Goal: Task Accomplishment & Management: Manage account settings

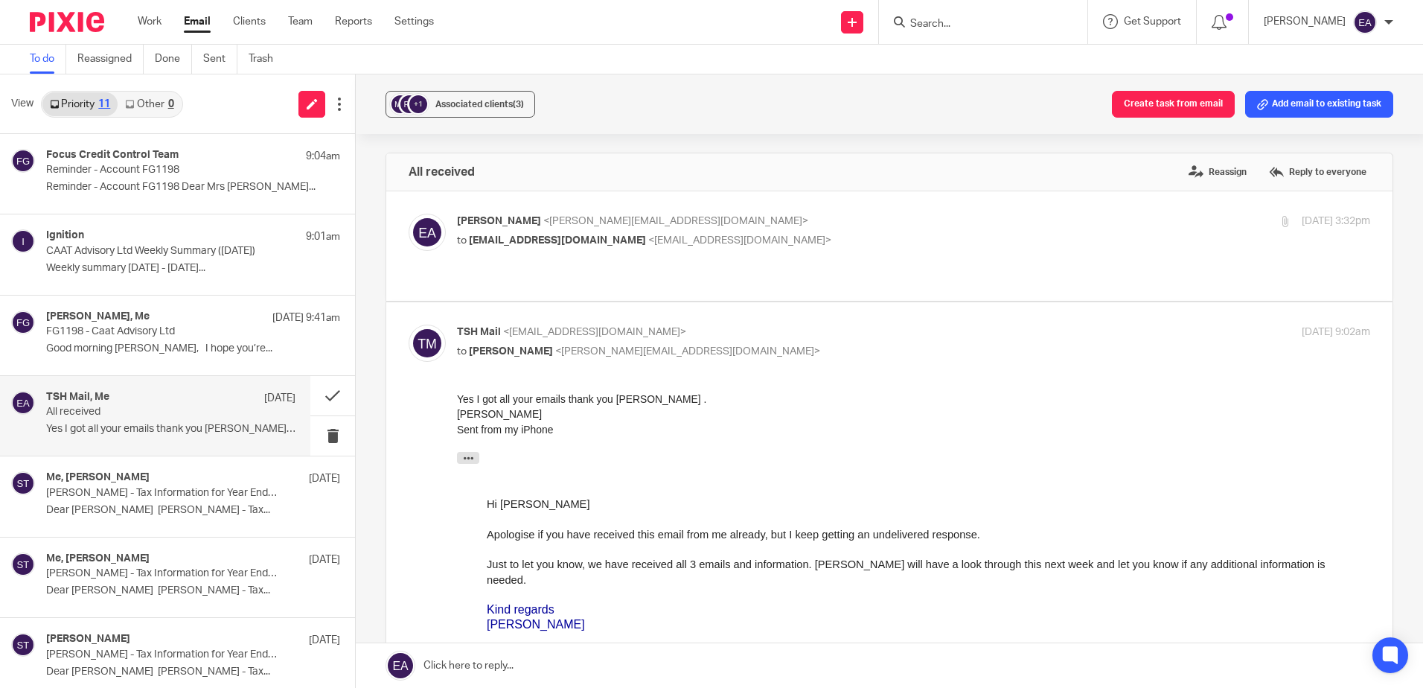
scroll to position [149, 0]
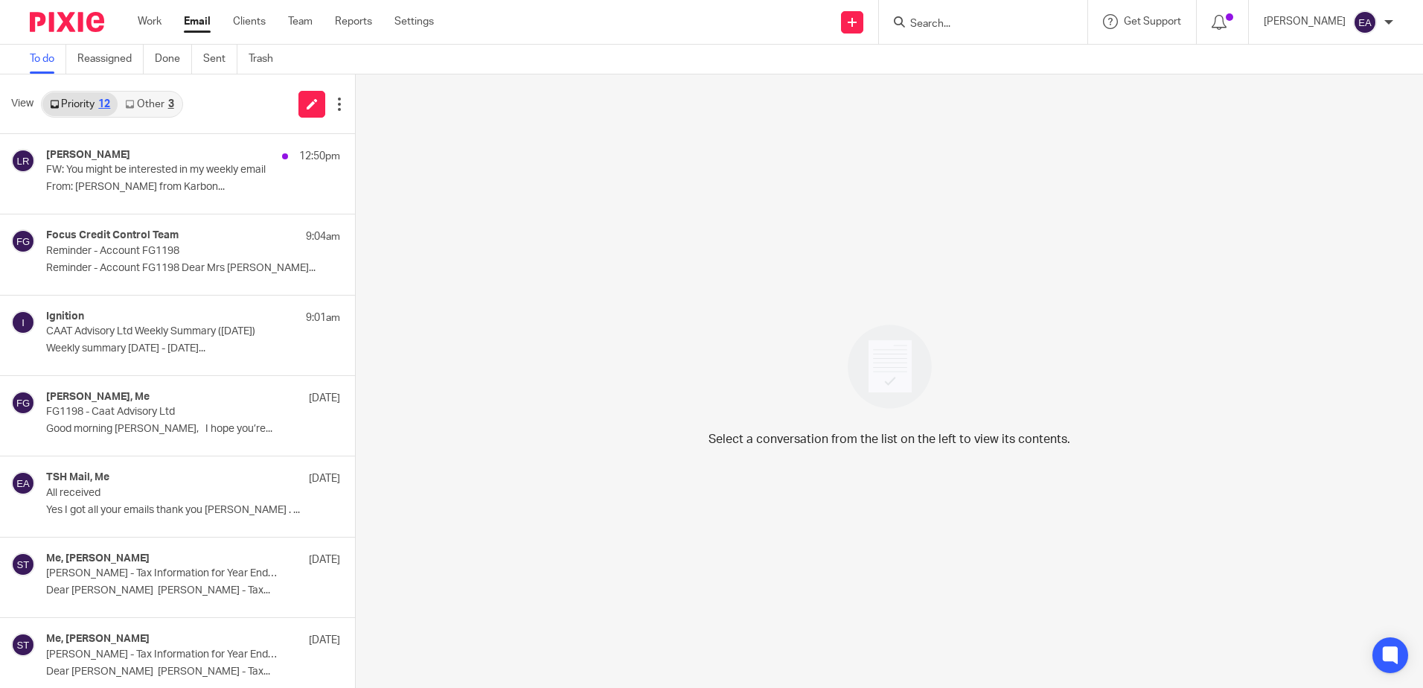
click at [159, 109] on link "Other 3" at bounding box center [149, 104] width 63 height 24
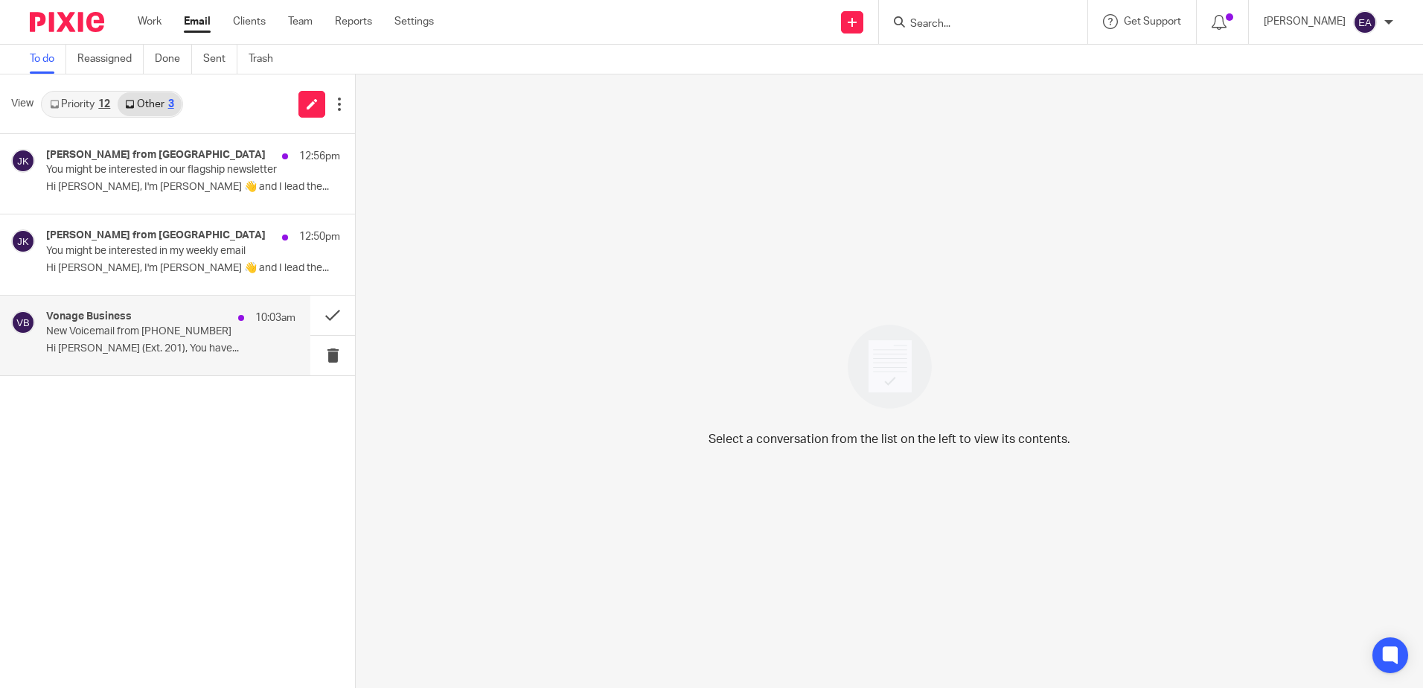
click at [191, 324] on div "Vonage Business 10:03am" at bounding box center [170, 317] width 249 height 15
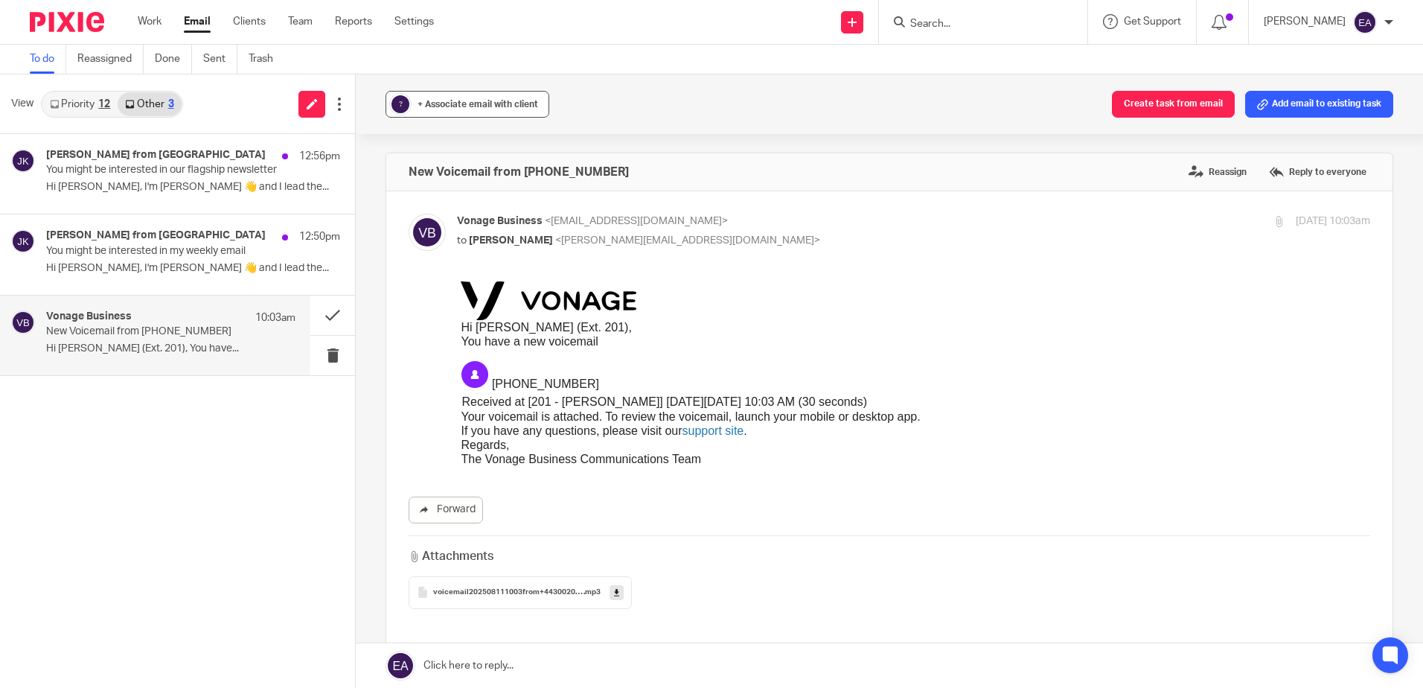
click at [430, 98] on div "+ Associate email with client" at bounding box center [477, 104] width 121 height 15
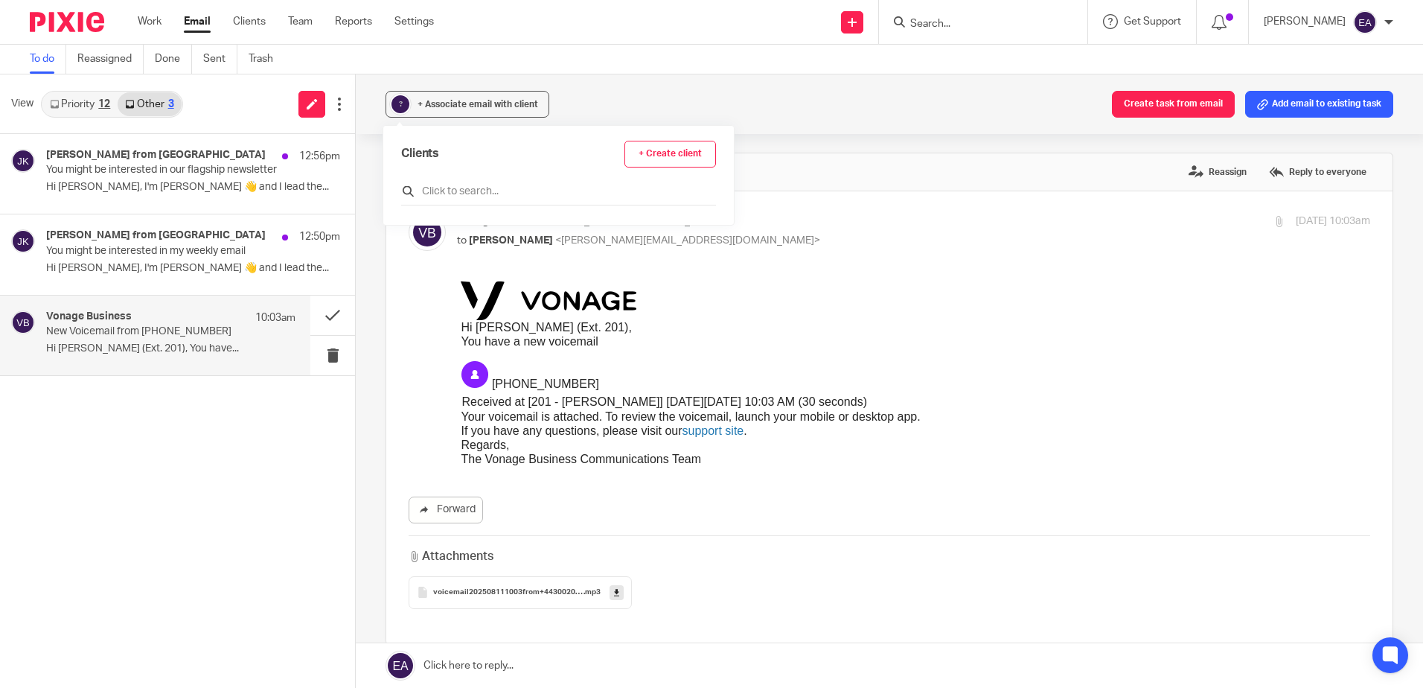
click at [453, 192] on input "text" at bounding box center [558, 191] width 315 height 15
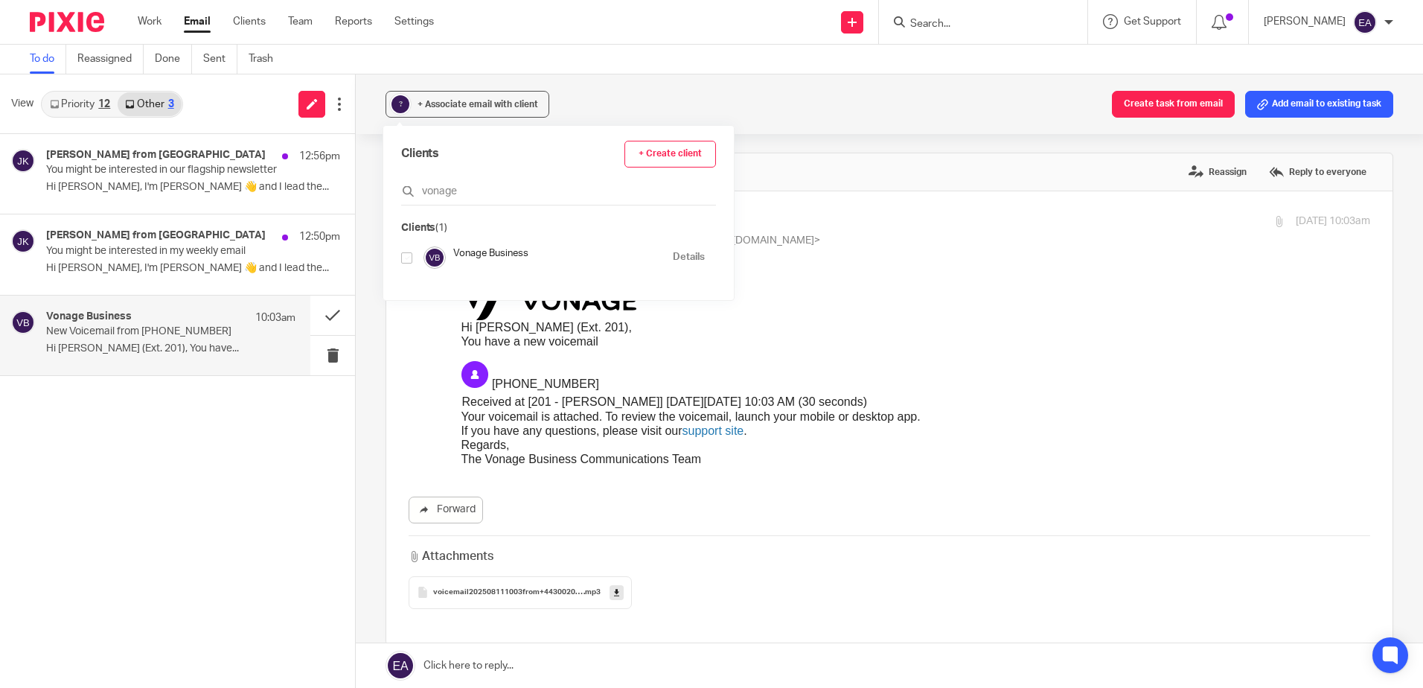
type input "vonage"
click at [403, 258] on input "checkbox" at bounding box center [406, 257] width 11 height 11
checkbox input "true"
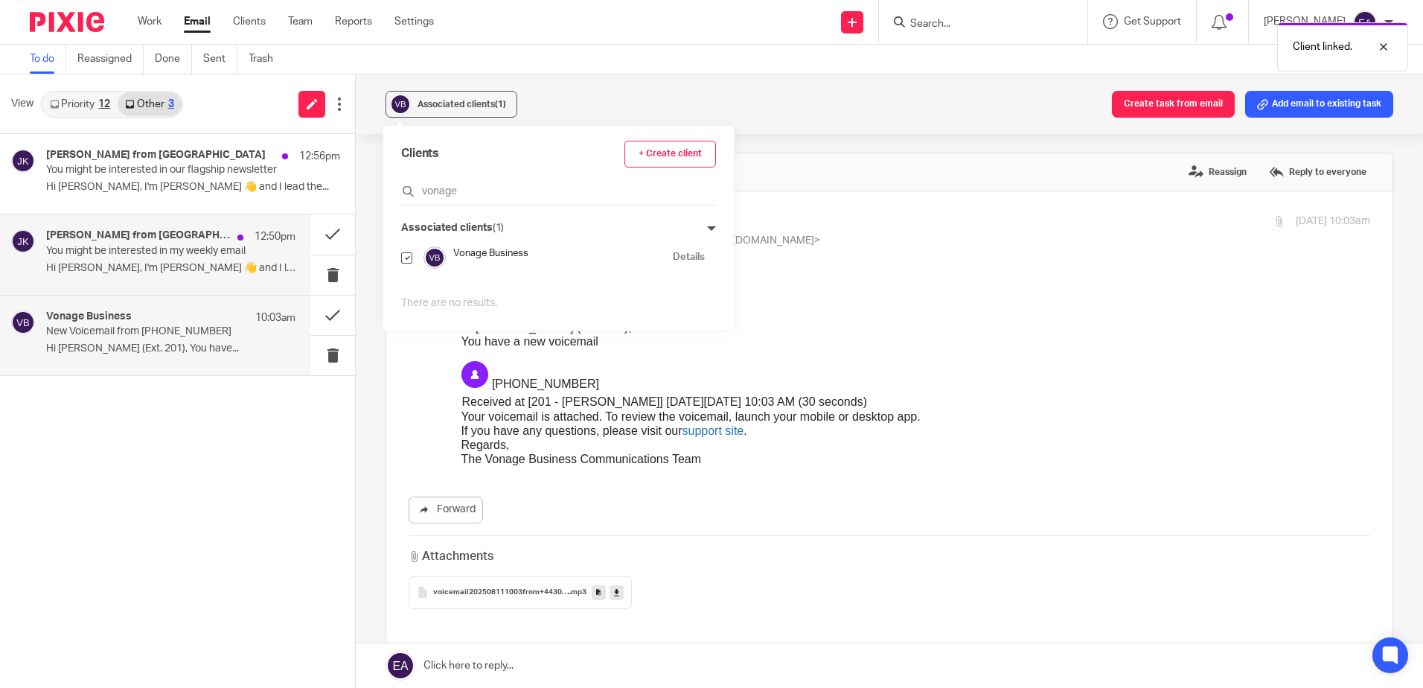
click at [173, 262] on p "Hi [PERSON_NAME], I'm [PERSON_NAME] 👋 and I lead the..." at bounding box center [170, 268] width 249 height 13
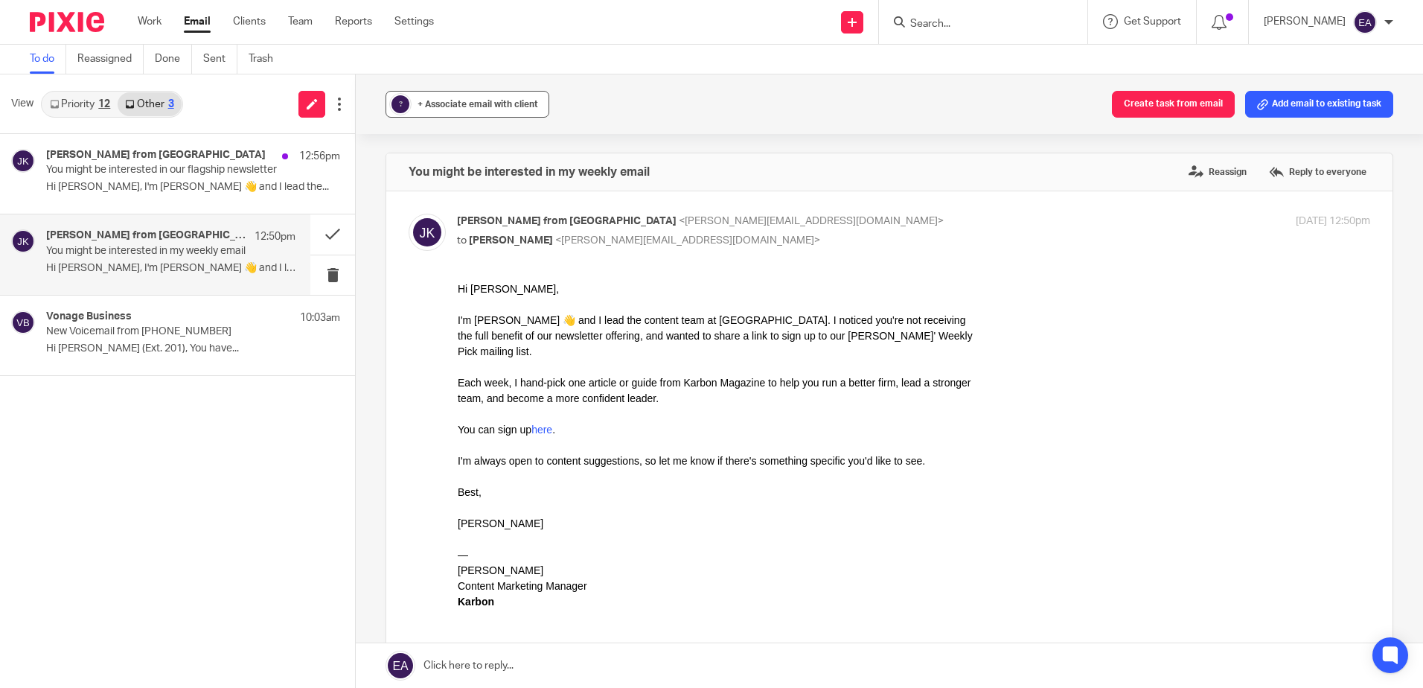
click at [449, 105] on span "+ Associate email with client" at bounding box center [477, 104] width 121 height 9
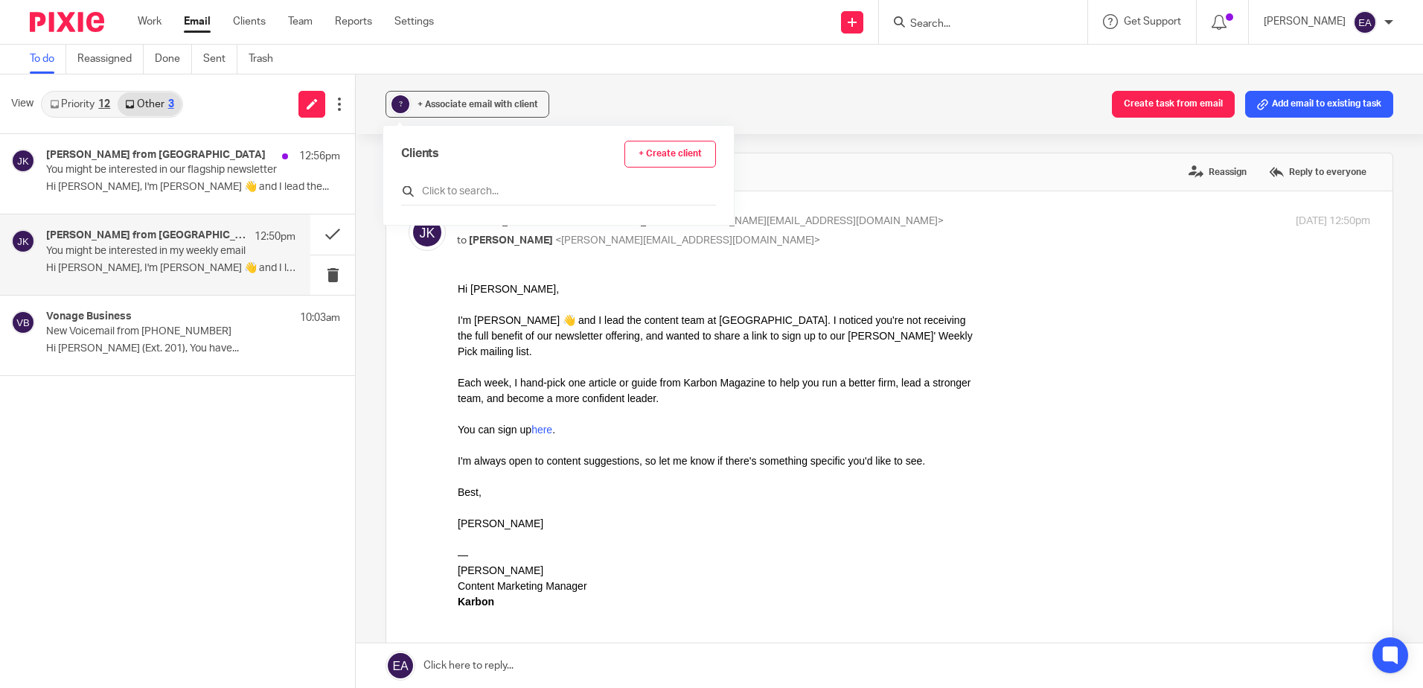
click at [470, 193] on input "text" at bounding box center [558, 191] width 315 height 15
type input "karbon"
click at [410, 255] on input "checkbox" at bounding box center [406, 257] width 11 height 11
checkbox input "true"
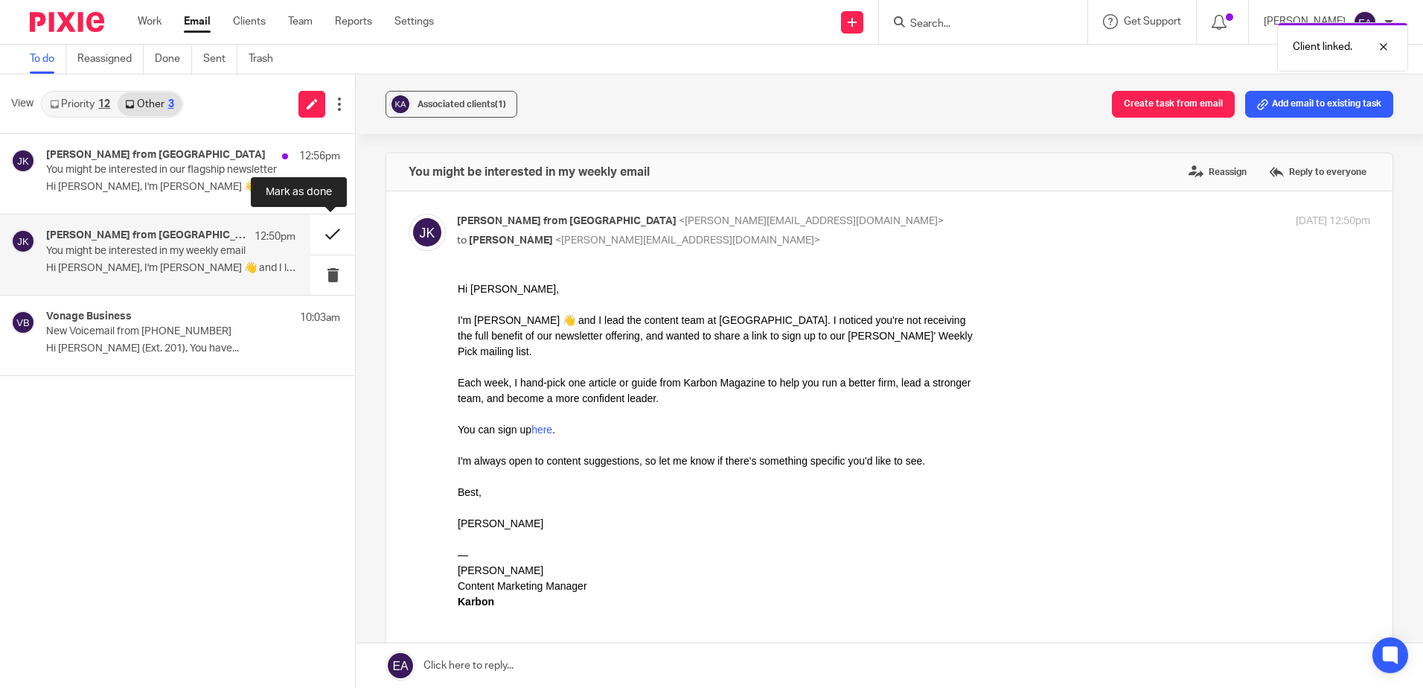
click at [339, 237] on button at bounding box center [332, 233] width 45 height 39
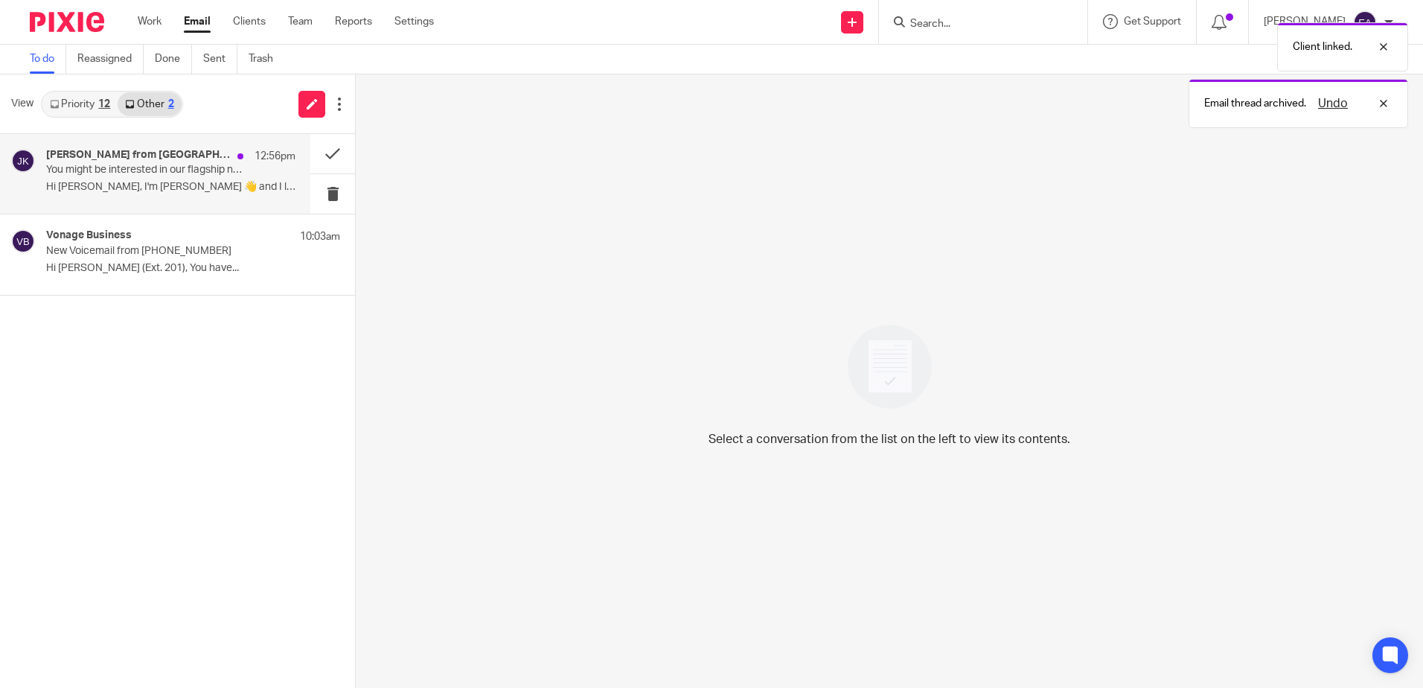
click at [203, 179] on div "[PERSON_NAME] from Karbon 12:56pm You might be interested in our flagship newsl…" at bounding box center [170, 174] width 249 height 50
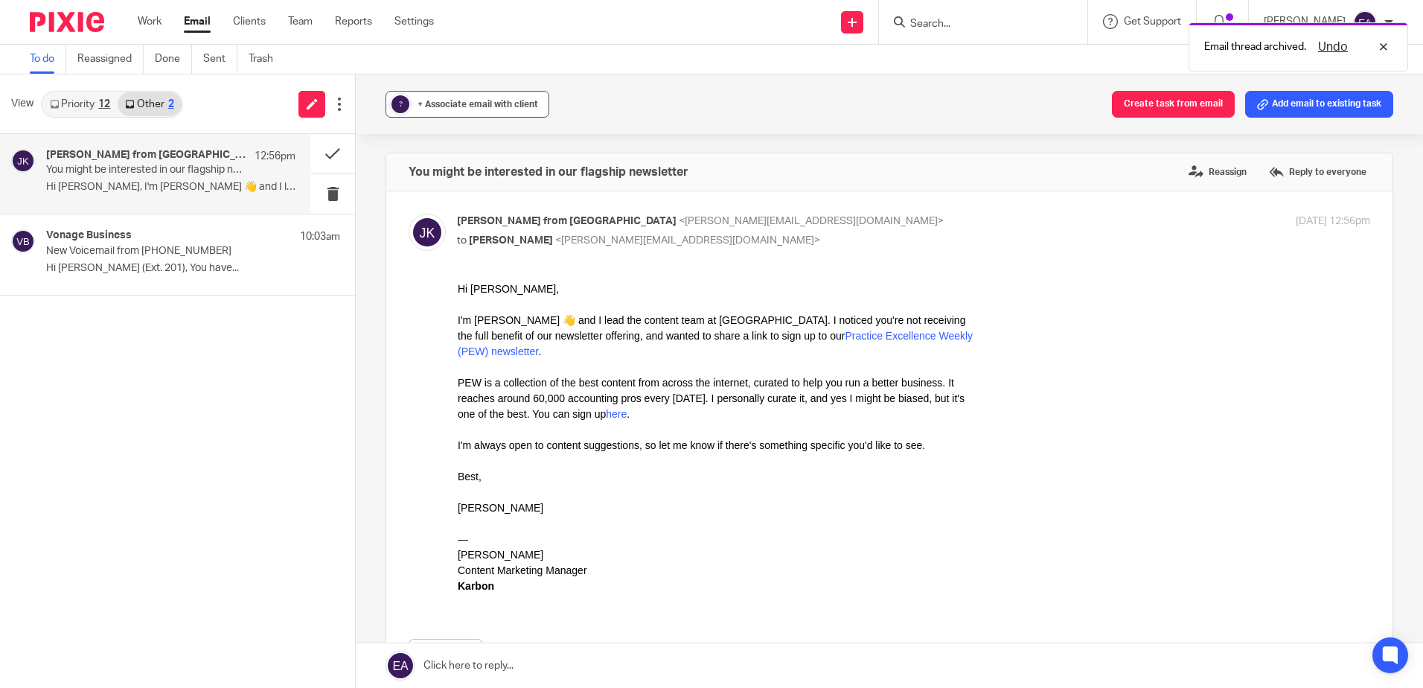
click at [446, 106] on span "+ Associate email with client" at bounding box center [477, 104] width 121 height 9
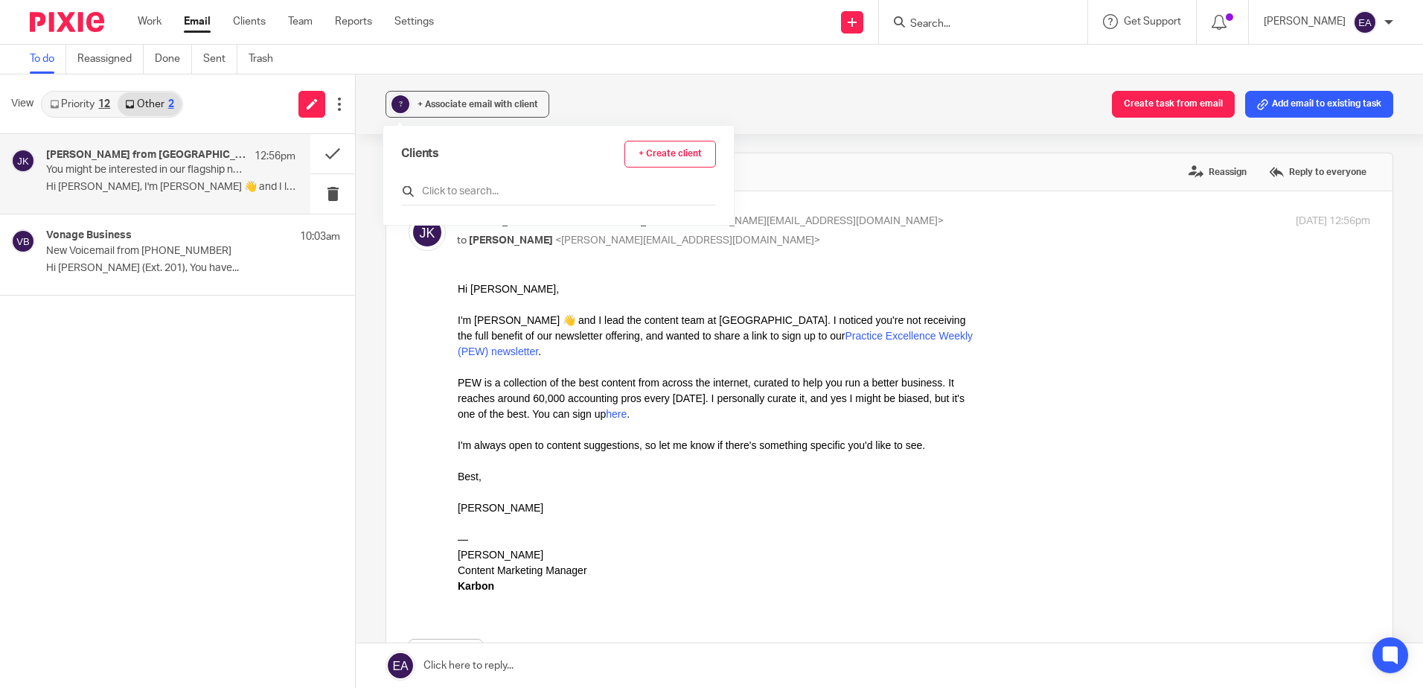
click at [441, 189] on input "text" at bounding box center [558, 191] width 315 height 15
type input "karbon"
click at [402, 259] on input "checkbox" at bounding box center [406, 257] width 11 height 11
checkbox input "true"
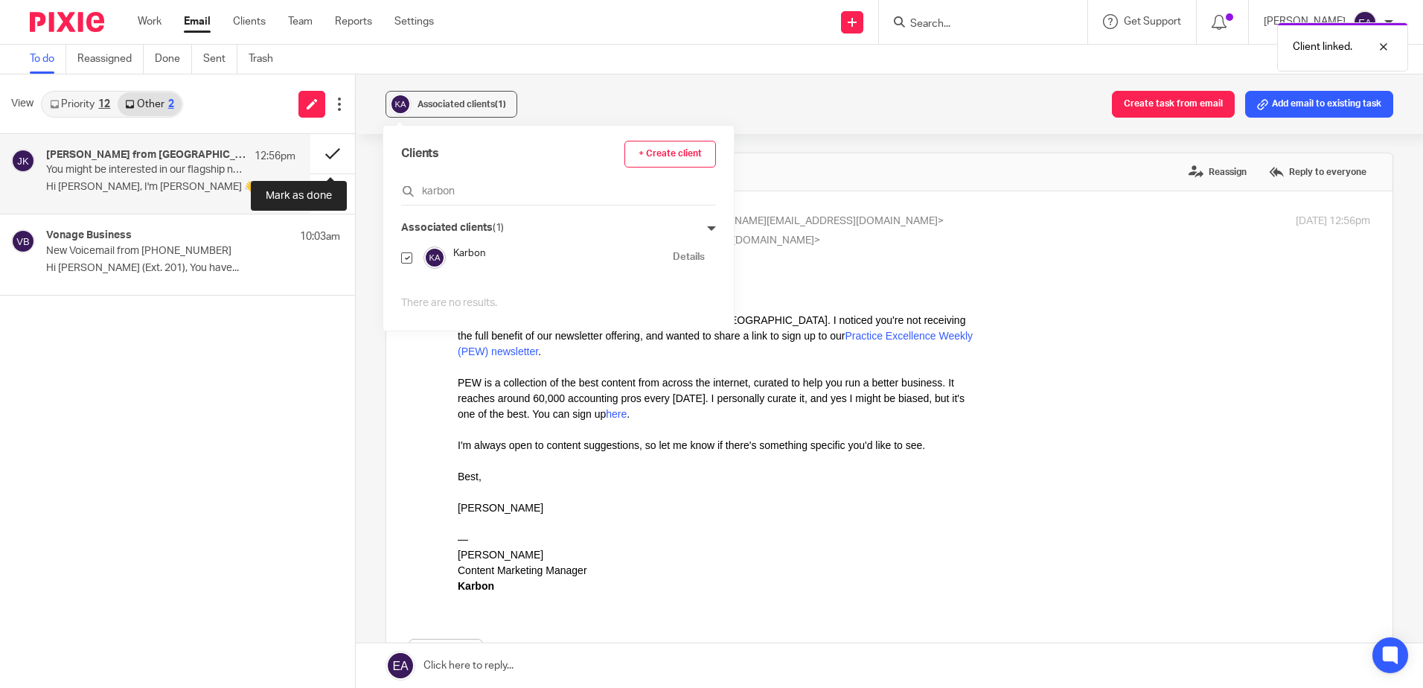
click at [326, 147] on button at bounding box center [332, 153] width 45 height 39
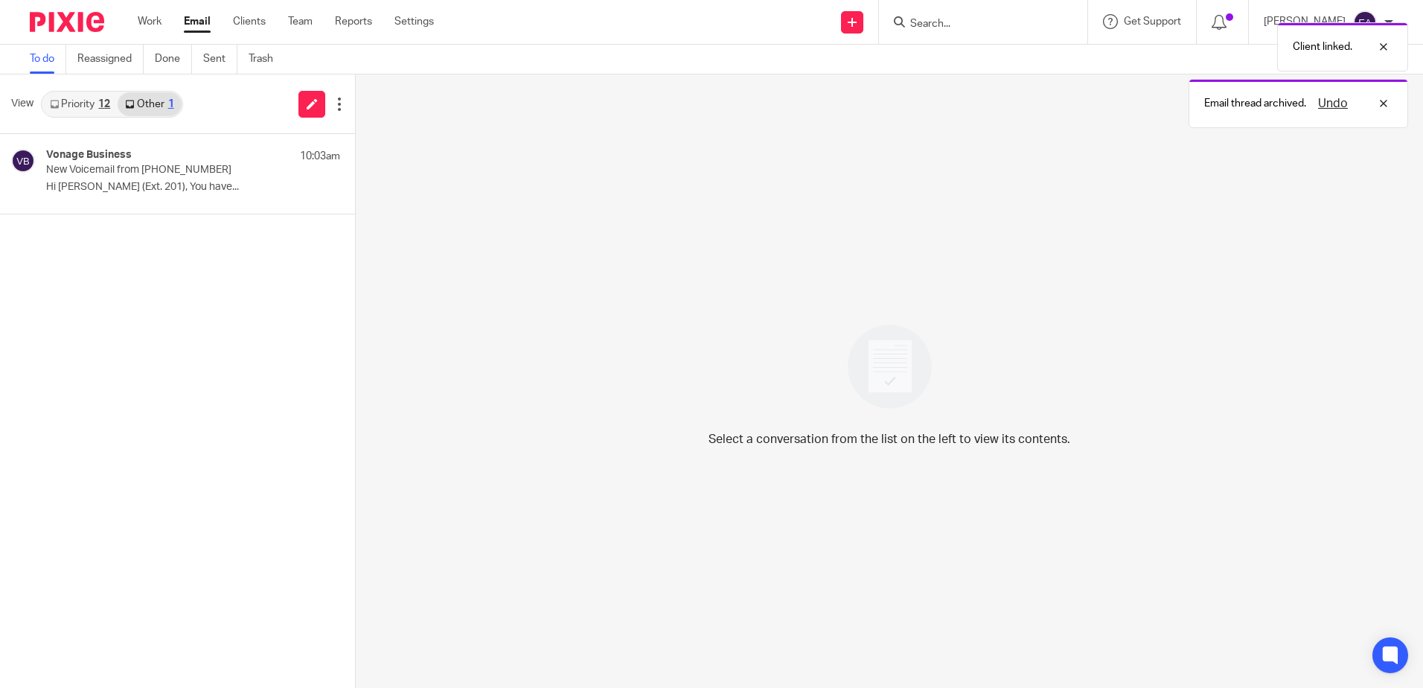
click at [81, 107] on link "Priority 12" at bounding box center [79, 104] width 75 height 24
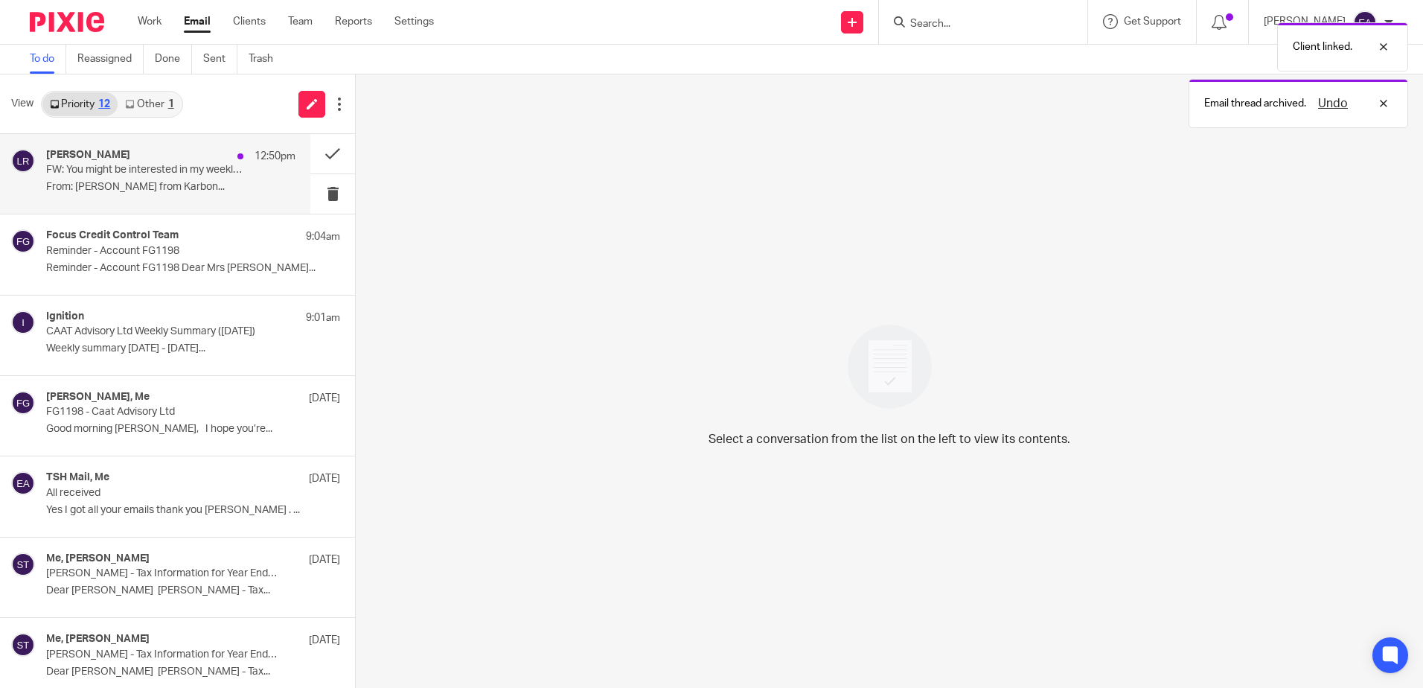
click at [114, 171] on p "FW: You might be interested in my weekly email" at bounding box center [145, 170] width 199 height 13
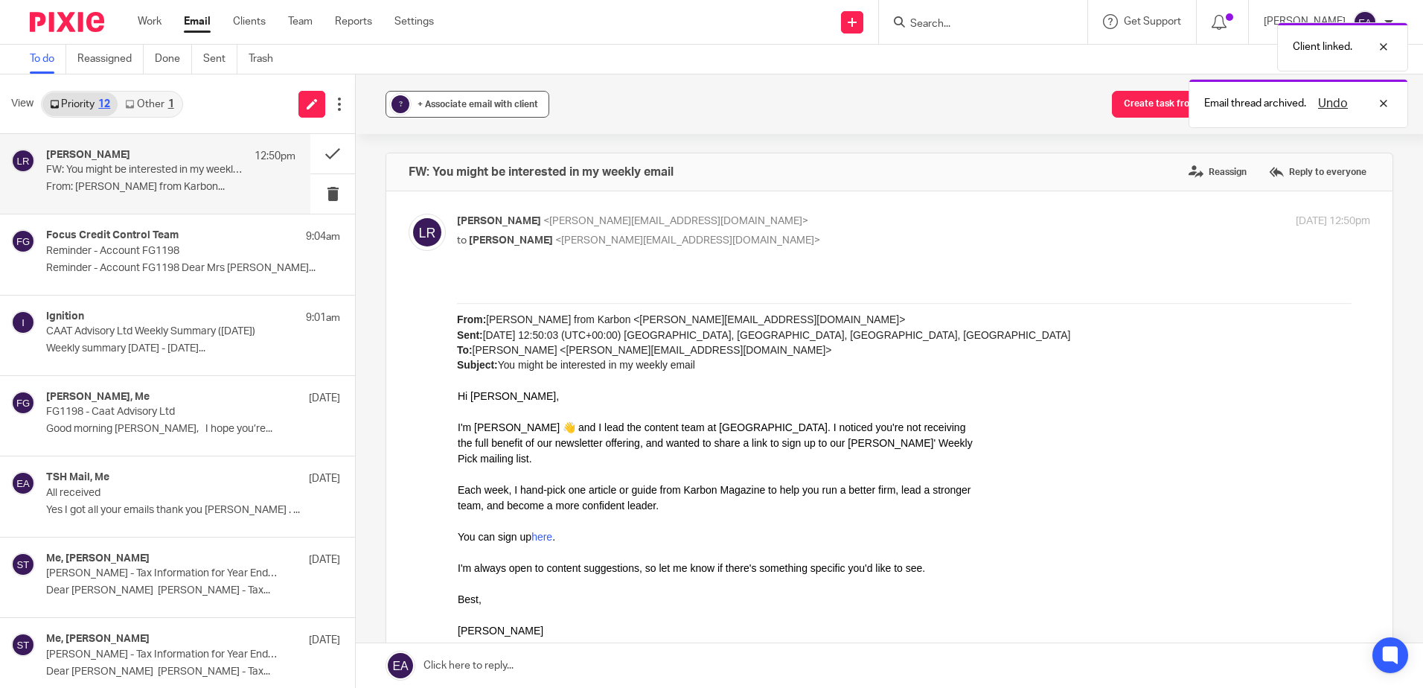
click at [426, 104] on span "+ Associate email with client" at bounding box center [477, 104] width 121 height 9
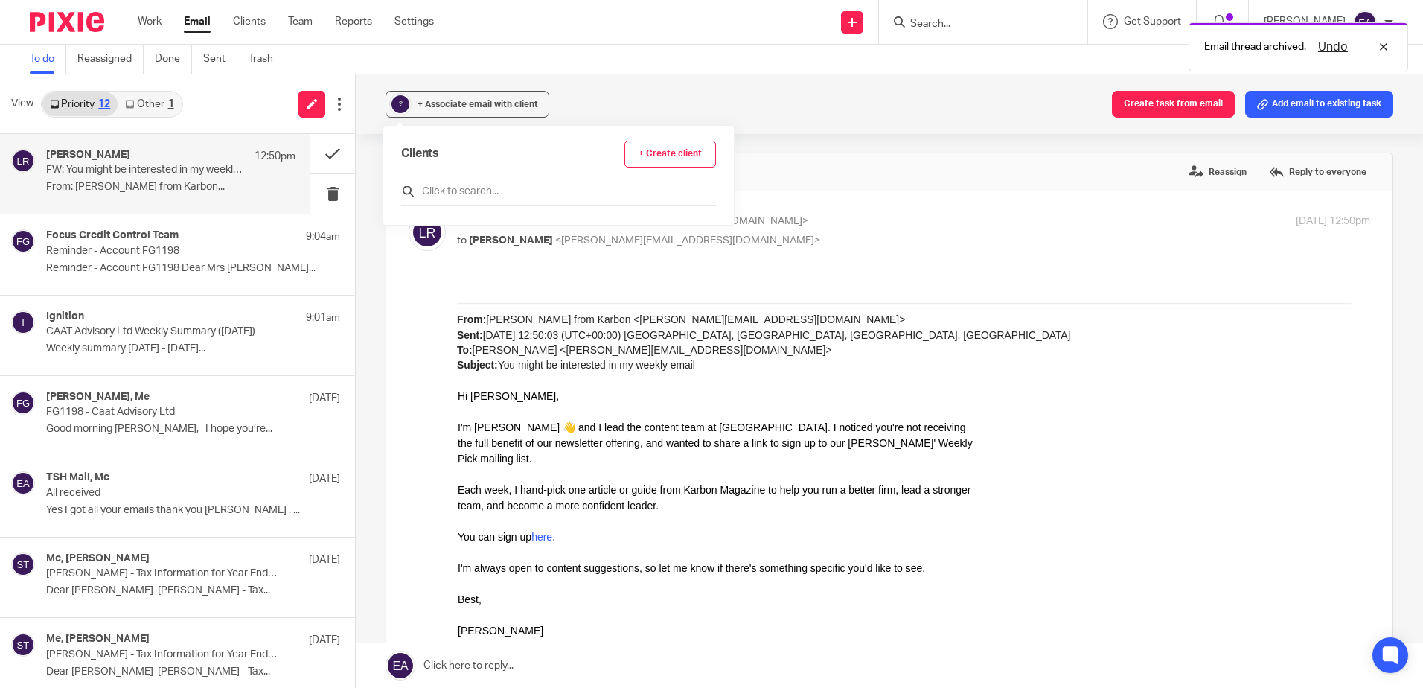
click at [441, 188] on input "text" at bounding box center [558, 191] width 315 height 15
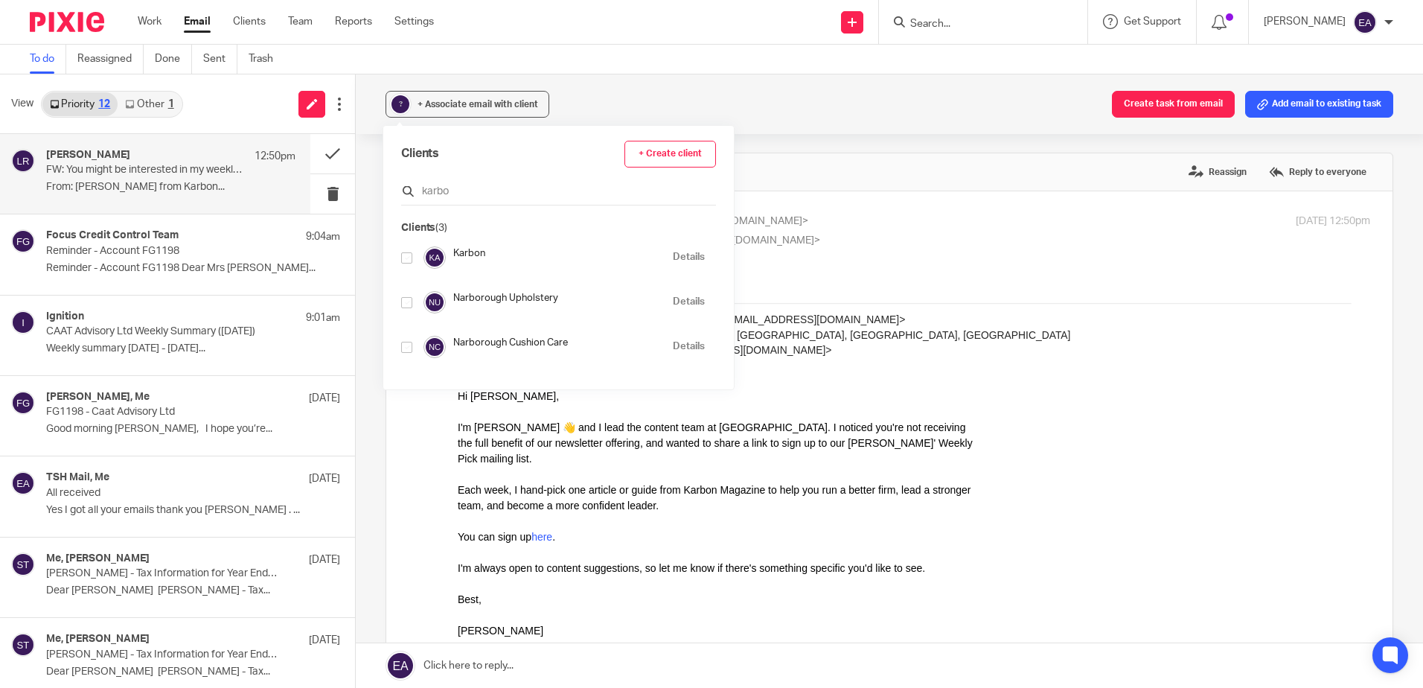
type input "karbon"
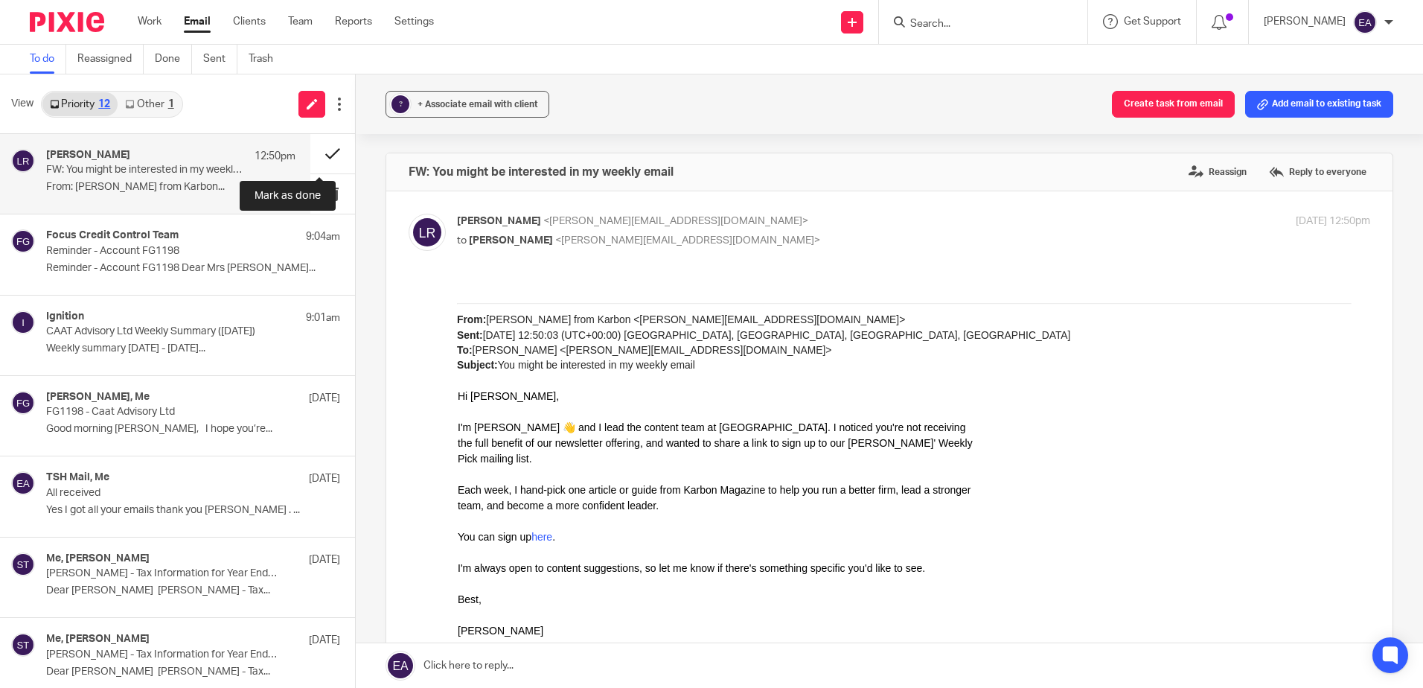
click at [316, 151] on button at bounding box center [332, 153] width 45 height 39
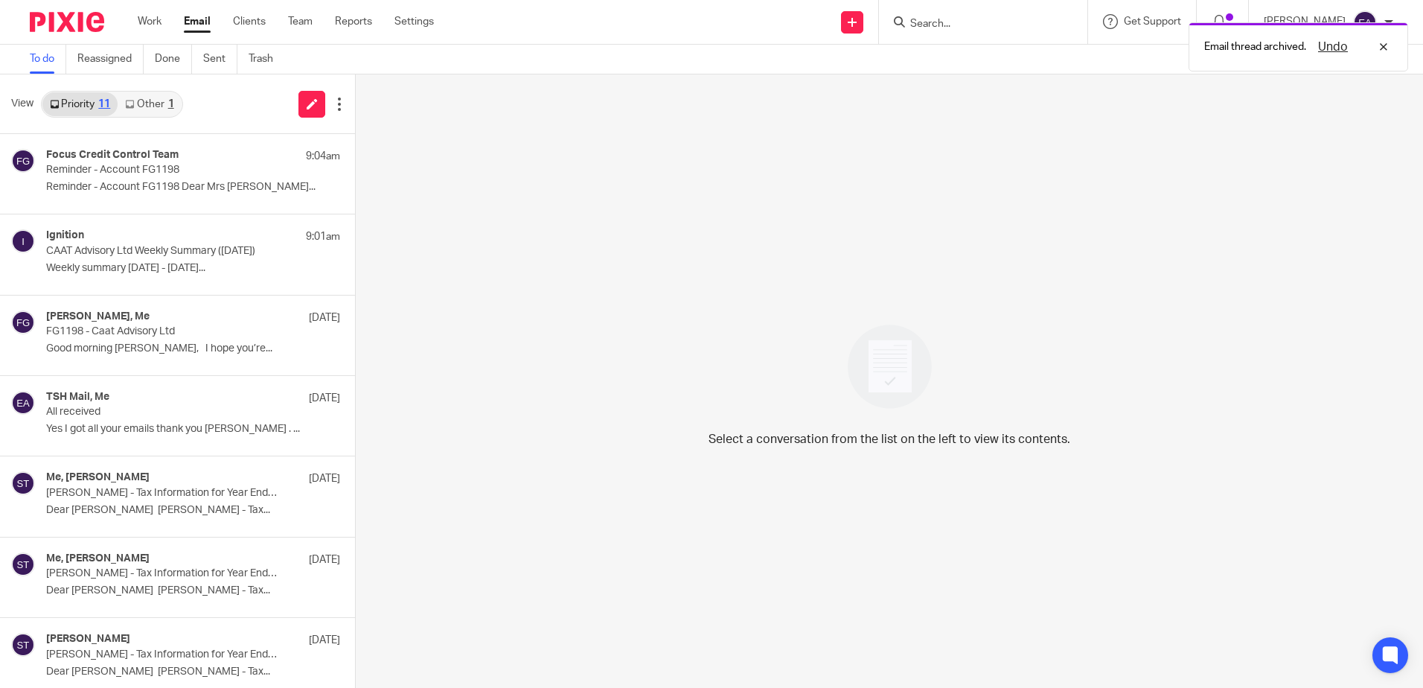
click at [161, 109] on link "Other 1" at bounding box center [149, 104] width 63 height 24
